Goal: Task Accomplishment & Management: Manage account settings

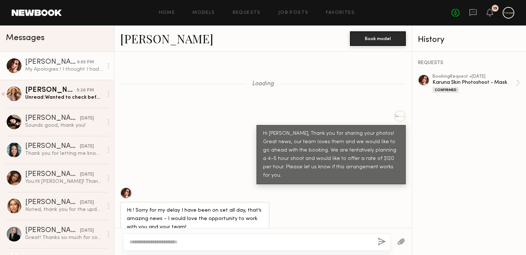
scroll to position [644, 0]
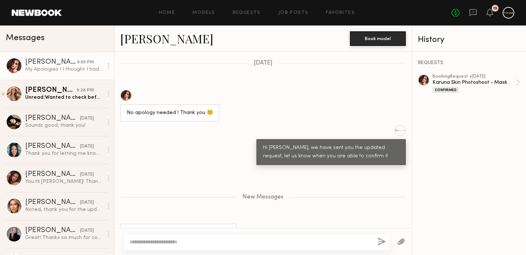
click at [208, 229] on div "My Apologies ! I thought I had - all done :)" at bounding box center [178, 233] width 103 height 8
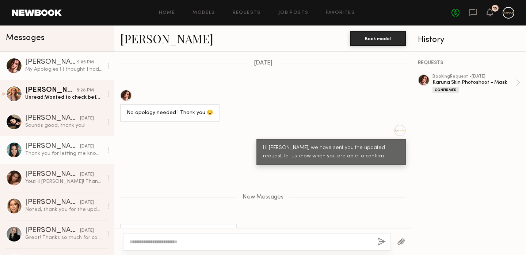
click at [51, 147] on div "[PERSON_NAME]" at bounding box center [52, 146] width 55 height 7
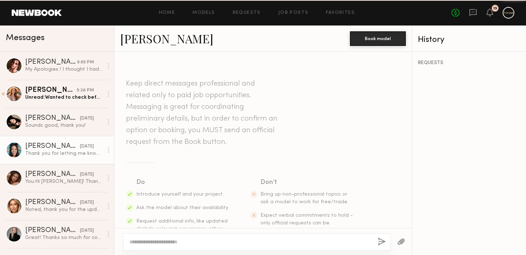
scroll to position [1086, 0]
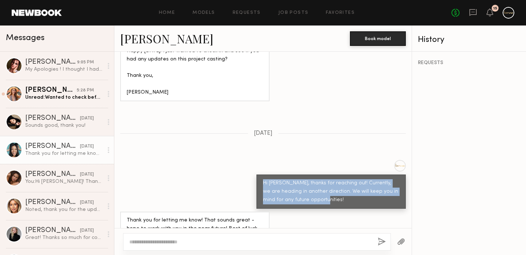
drag, startPoint x: 321, startPoint y: 178, endPoint x: 223, endPoint y: 161, distance: 99.1
click at [223, 161] on div "Hi [PERSON_NAME], thanks for reaching out! Currently, we are heading in another…" at bounding box center [262, 184] width 297 height 49
copy div "Hi [PERSON_NAME], thanks for reaching out! Currently, we are heading in another…"
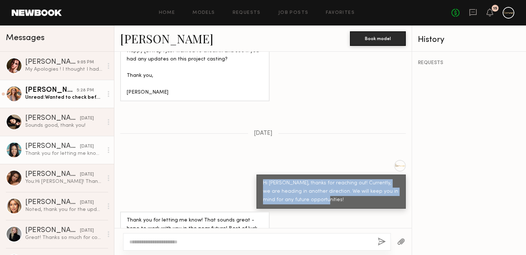
click at [53, 89] on div "[PERSON_NAME]" at bounding box center [50, 90] width 51 height 7
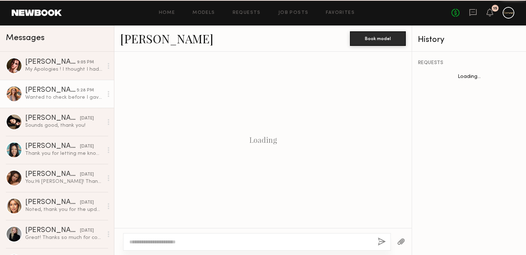
scroll to position [1005, 0]
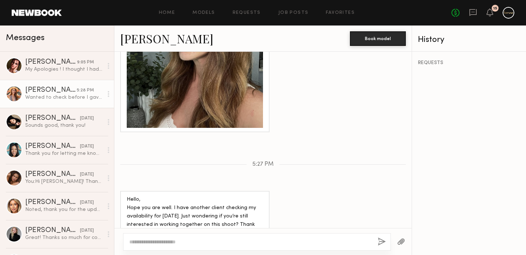
click at [179, 240] on textarea at bounding box center [250, 242] width 242 height 7
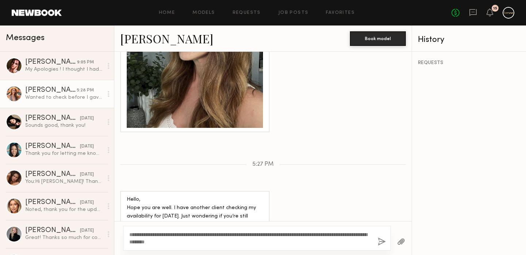
click at [145, 233] on textarea "**********" at bounding box center [250, 238] width 242 height 15
click at [348, 244] on textarea "**********" at bounding box center [250, 238] width 242 height 15
type textarea "**********"
click at [381, 240] on button "button" at bounding box center [381, 242] width 8 height 9
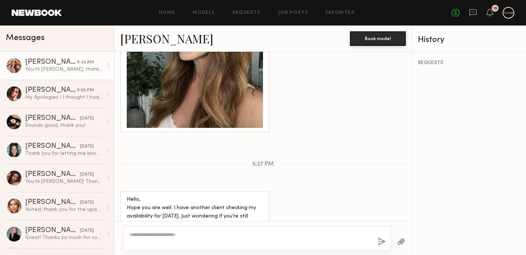
scroll to position [1153, 0]
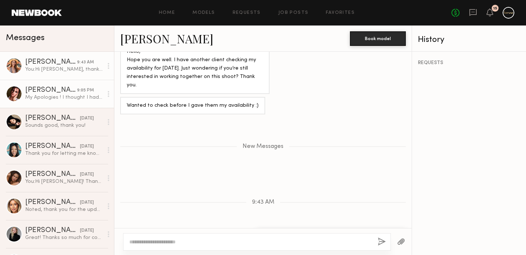
click at [64, 102] on link "[PERSON_NAME] 9:05 PM My Apologies ! I thought I had - all done :)" at bounding box center [57, 94] width 114 height 28
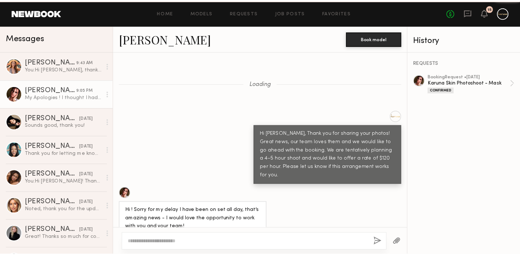
scroll to position [589, 0]
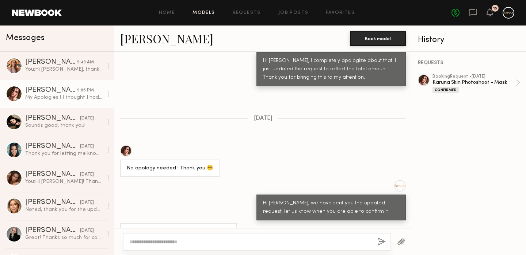
click at [214, 13] on link "Models" at bounding box center [203, 13] width 22 height 5
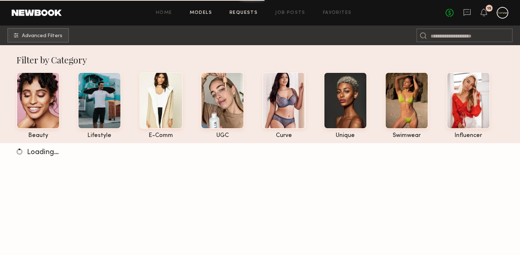
click at [249, 14] on link "Requests" at bounding box center [244, 13] width 28 height 5
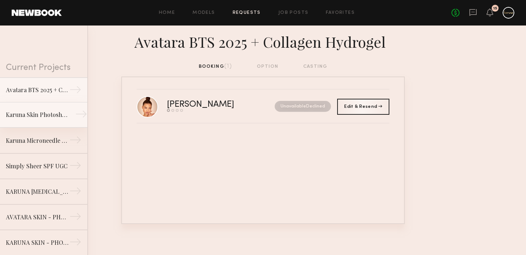
click at [45, 121] on link "Karuna Skin Photoshoot - Mask →" at bounding box center [43, 116] width 87 height 26
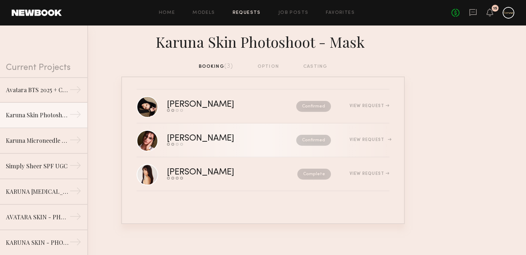
click at [366, 138] on div "View Request" at bounding box center [360, 140] width 58 height 5
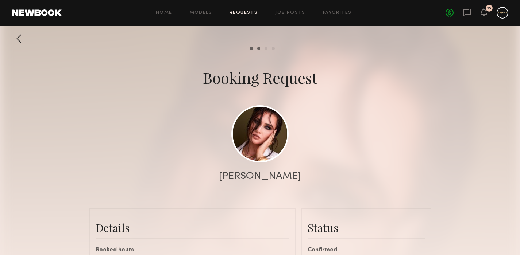
click at [20, 36] on div at bounding box center [19, 38] width 15 height 15
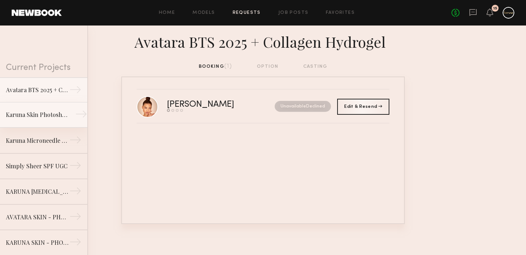
click at [45, 120] on link "Karuna Skin Photoshoot - Mask →" at bounding box center [43, 116] width 87 height 26
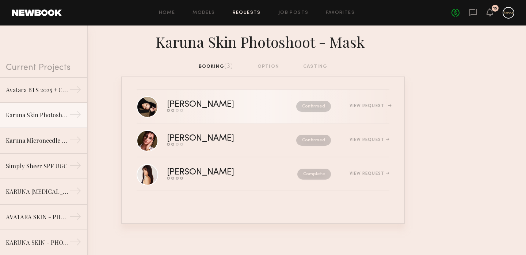
click at [237, 109] on div "[PERSON_NAME]" at bounding box center [216, 105] width 98 height 8
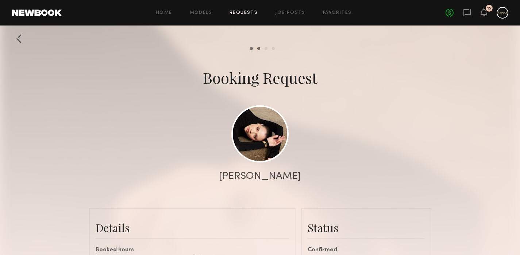
click at [20, 41] on div at bounding box center [19, 38] width 15 height 15
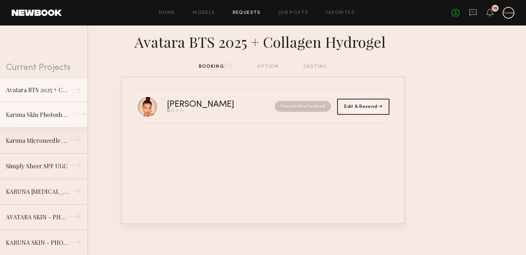
click at [48, 124] on link "Karuna Skin Photoshoot - Mask →" at bounding box center [43, 116] width 87 height 26
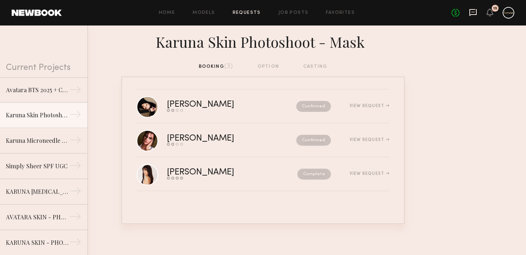
click at [472, 15] on icon at bounding box center [473, 12] width 8 height 8
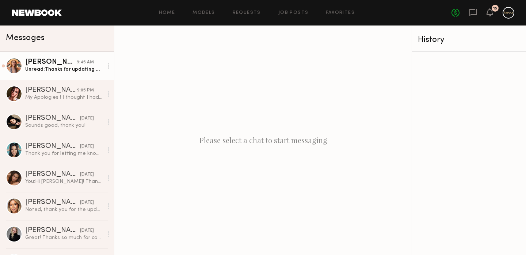
click at [54, 73] on div "Unread: Thanks for updating me. Enjoy the rest of your week! Would love to work…" at bounding box center [64, 69] width 78 height 7
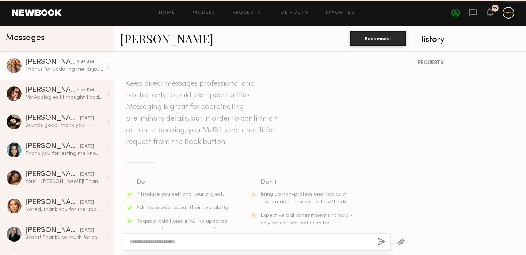
scroll to position [1158, 0]
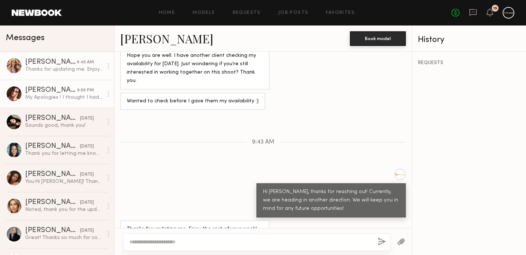
click at [55, 96] on div "My Apologies ! I thought I had - all done :)" at bounding box center [64, 97] width 78 height 7
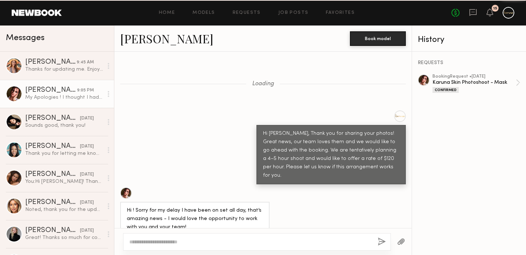
scroll to position [589, 0]
